Goal: Task Accomplishment & Management: Manage account settings

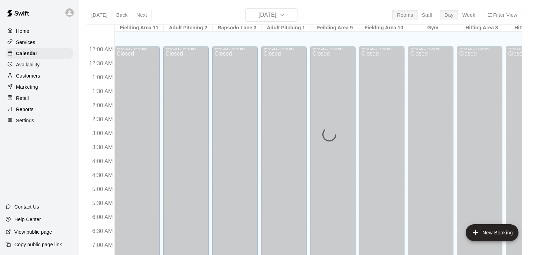
scroll to position [433, 0]
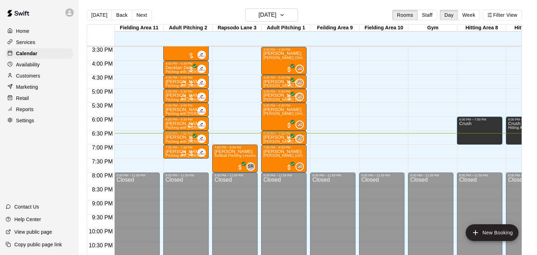
click at [49, 77] on div "Customers" at bounding box center [39, 76] width 67 height 10
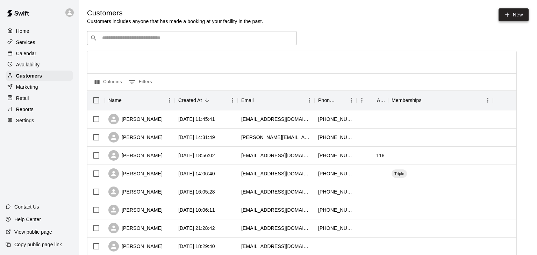
click at [502, 19] on link "New" at bounding box center [514, 14] width 30 height 13
select select "**"
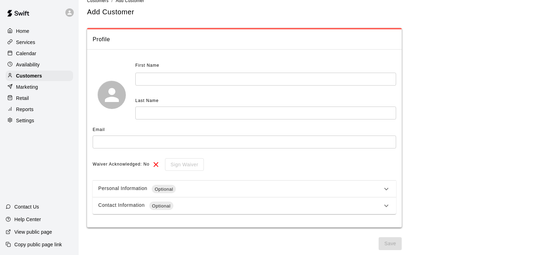
scroll to position [11, 0]
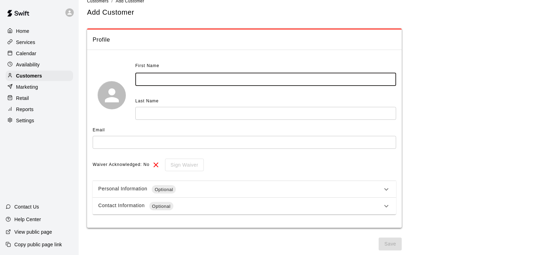
click at [227, 74] on input "text" at bounding box center [265, 79] width 261 height 13
type input "*"
click at [222, 108] on input "text" at bounding box center [265, 113] width 261 height 13
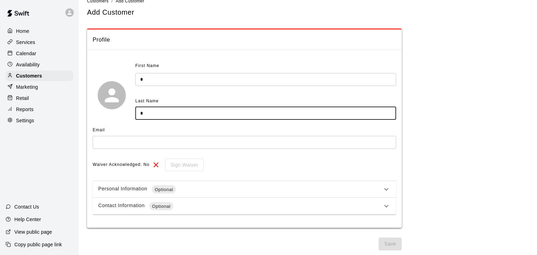
type input "*"
click at [204, 145] on input "text" at bounding box center [245, 142] width 304 height 13
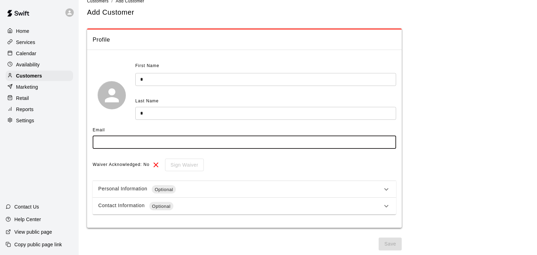
type input "*"
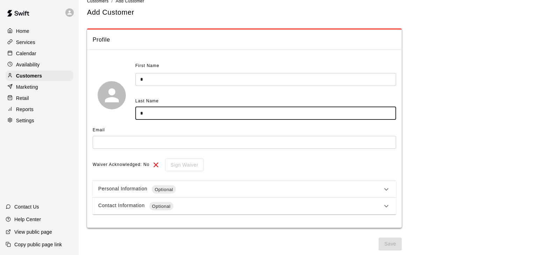
click at [190, 118] on input "*" at bounding box center [265, 113] width 261 height 13
click at [187, 77] on input "*" at bounding box center [265, 79] width 261 height 13
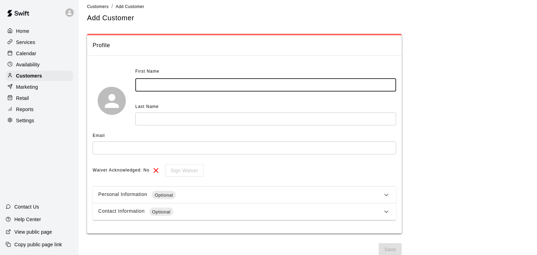
scroll to position [12, 0]
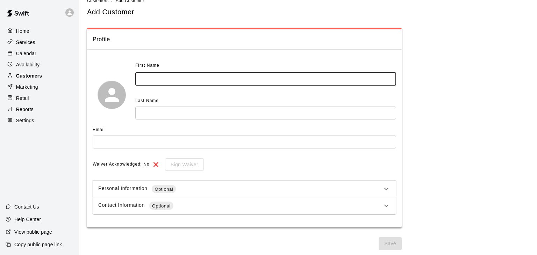
click at [52, 75] on div "Customers" at bounding box center [39, 76] width 67 height 10
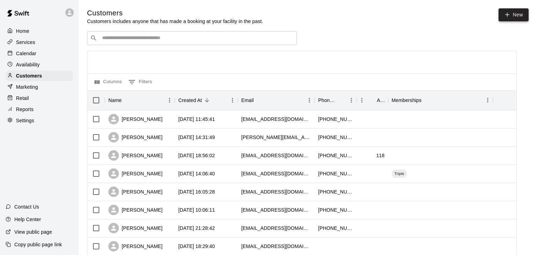
click at [523, 15] on link "New" at bounding box center [514, 14] width 30 height 13
select select "**"
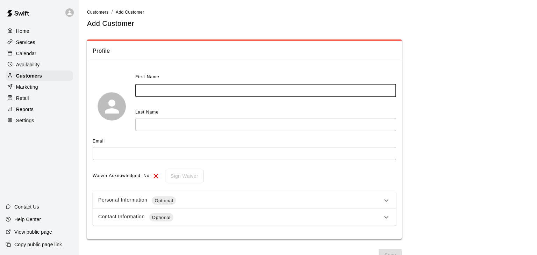
click at [279, 86] on input "text" at bounding box center [265, 90] width 261 height 13
type input "******"
click at [253, 121] on input "text" at bounding box center [265, 124] width 261 height 13
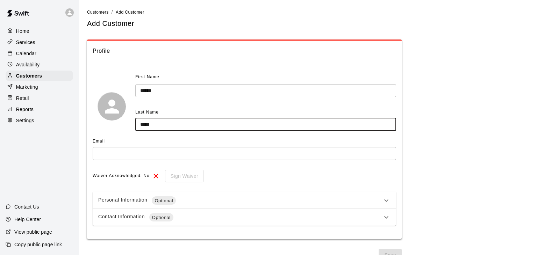
type input "*****"
click at [242, 149] on input "text" at bounding box center [245, 153] width 304 height 13
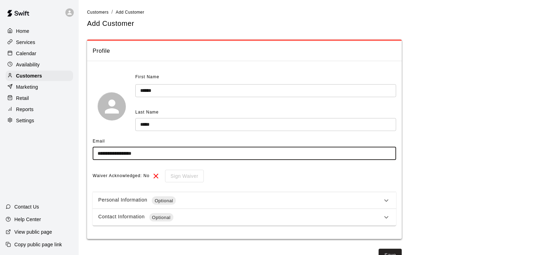
type input "**********"
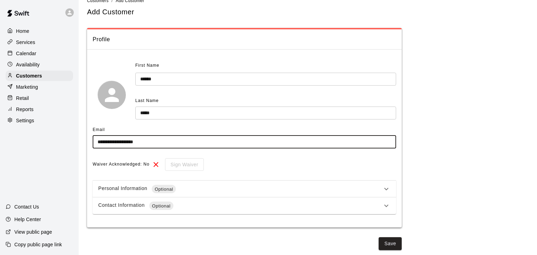
scroll to position [11, 0]
click at [387, 241] on button "Save" at bounding box center [390, 244] width 23 height 13
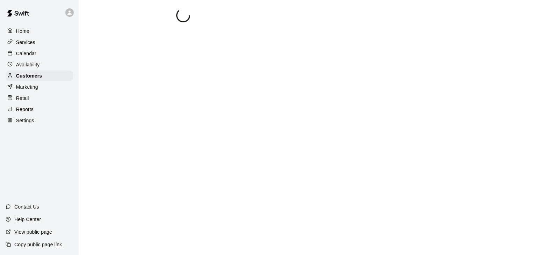
scroll to position [0, 0]
select select "**"
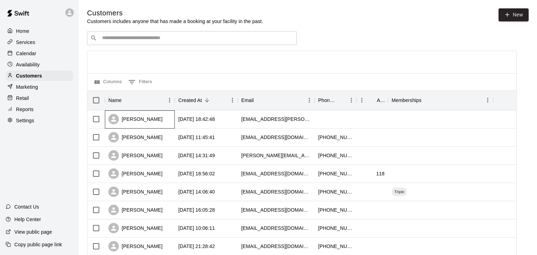
click at [148, 117] on div "[PERSON_NAME]" at bounding box center [135, 119] width 54 height 10
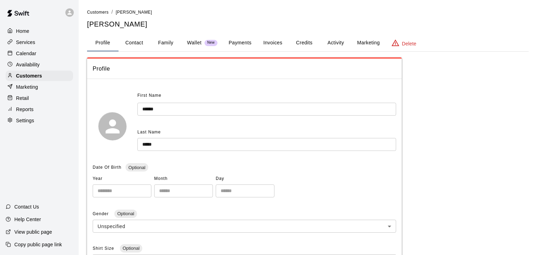
click at [241, 40] on button "Payments" at bounding box center [240, 43] width 34 height 17
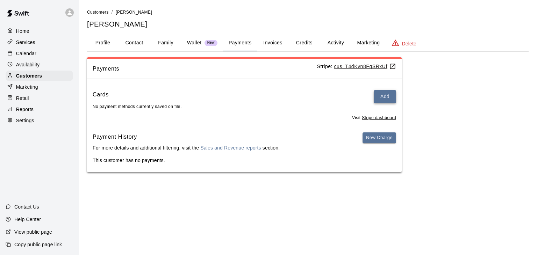
click at [385, 97] on button "Add" at bounding box center [385, 96] width 22 height 13
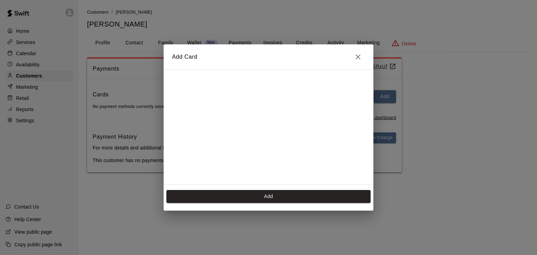
scroll to position [94, 0]
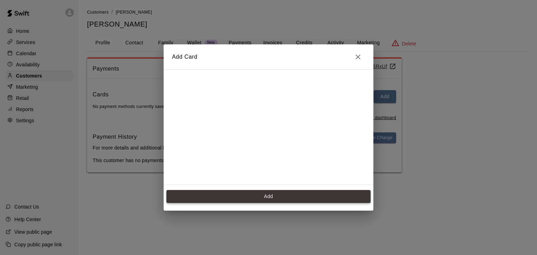
click at [256, 192] on button "Add" at bounding box center [268, 196] width 204 height 13
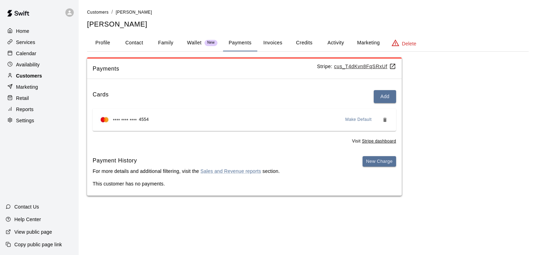
click at [22, 73] on p "Customers" at bounding box center [29, 75] width 26 height 7
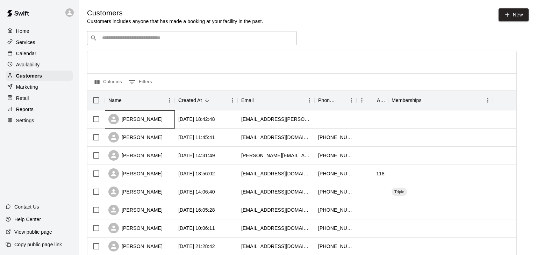
click at [128, 121] on div "[PERSON_NAME]" at bounding box center [135, 119] width 54 height 10
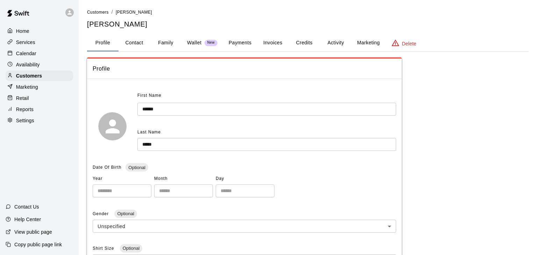
click at [45, 54] on div "Calendar" at bounding box center [39, 53] width 67 height 10
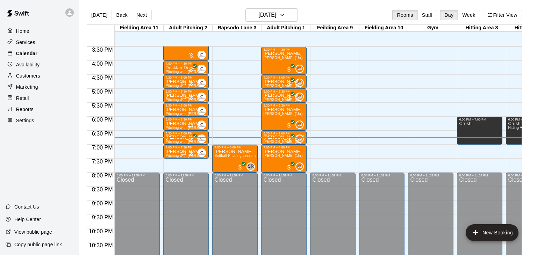
scroll to position [0, 179]
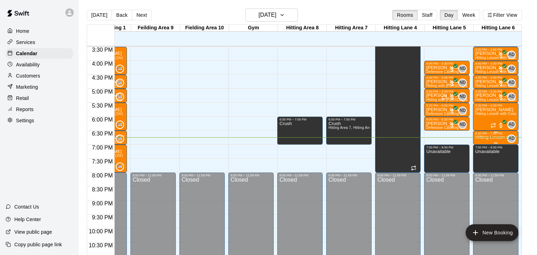
click at [477, 137] on p "Hitting Lesson with Coach [PERSON_NAME]" at bounding box center [495, 137] width 41 height 0
click at [479, 159] on img "edit" at bounding box center [482, 161] width 8 height 8
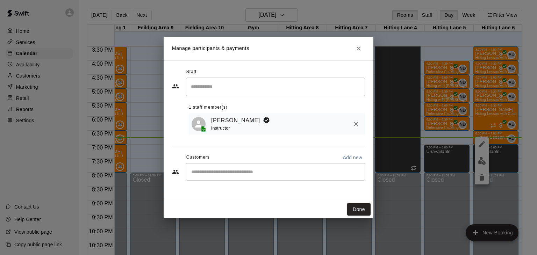
click at [241, 174] on input "Start typing to search customers..." at bounding box center [275, 172] width 173 height 7
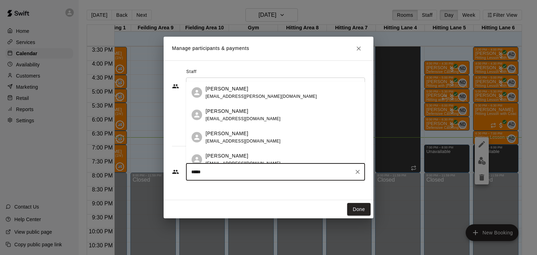
type input "******"
click at [263, 98] on div "[PERSON_NAME] [PERSON_NAME][EMAIL_ADDRESS][DOMAIN_NAME]" at bounding box center [283, 92] width 154 height 15
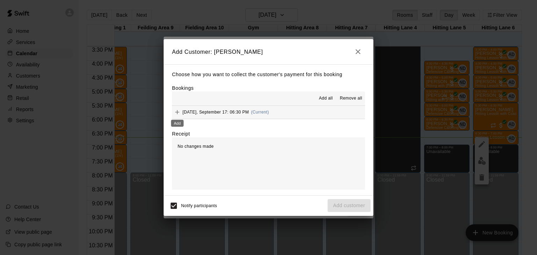
click at [178, 115] on div "Add" at bounding box center [177, 121] width 14 height 13
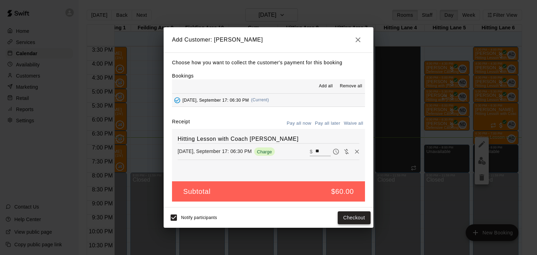
click at [343, 216] on button "Checkout" at bounding box center [354, 218] width 33 height 13
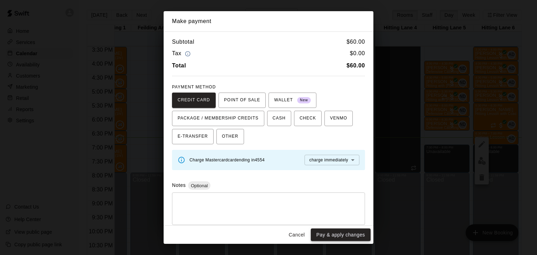
click at [333, 230] on button "Pay & apply changes" at bounding box center [341, 235] width 60 height 13
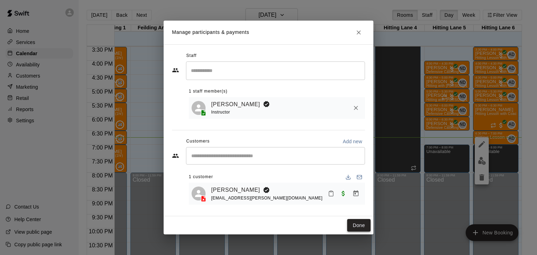
click at [354, 227] on button "Done" at bounding box center [358, 225] width 23 height 13
